Goal: Task Accomplishment & Management: Use online tool/utility

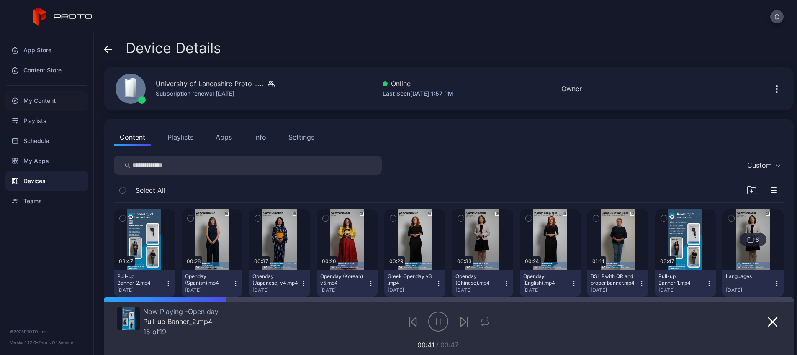
click at [71, 108] on div "My Content" at bounding box center [46, 101] width 83 height 20
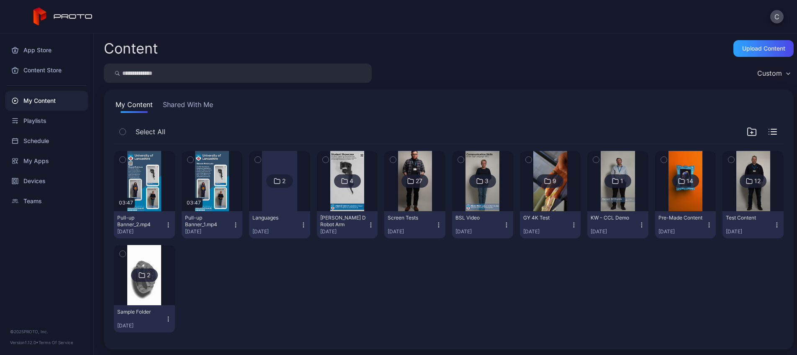
click at [361, 200] on img at bounding box center [347, 181] width 34 height 60
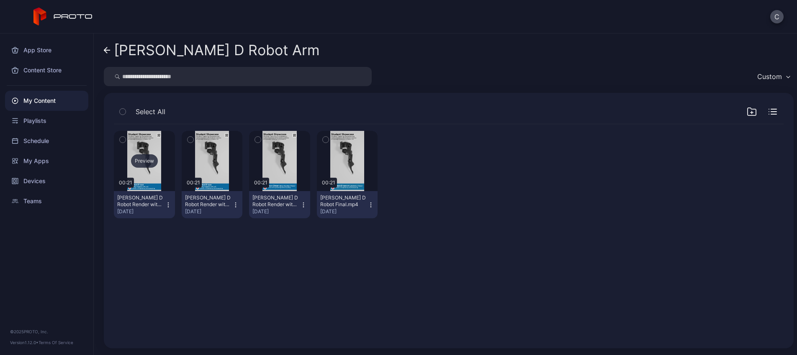
click at [151, 156] on div "Preview" at bounding box center [144, 160] width 27 height 13
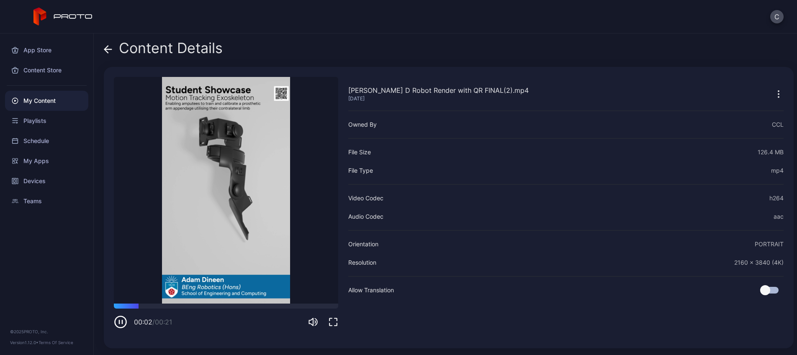
click at [125, 322] on icon "button" at bounding box center [120, 321] width 13 height 13
